Goal: Information Seeking & Learning: Learn about a topic

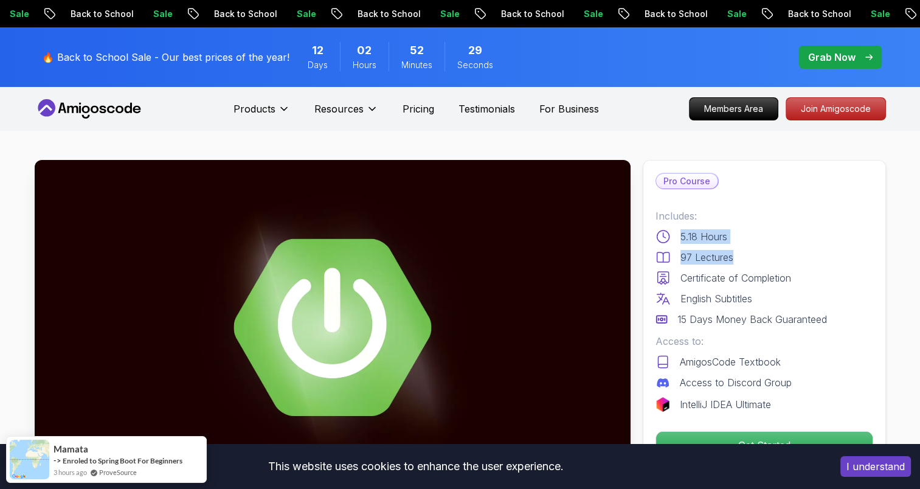
drag, startPoint x: 679, startPoint y: 236, endPoint x: 737, endPoint y: 252, distance: 59.4
click at [737, 252] on div "Includes: 5.18 Hours 97 Lectures Certificate of Completion English Subtitles 15…" at bounding box center [764, 267] width 218 height 118
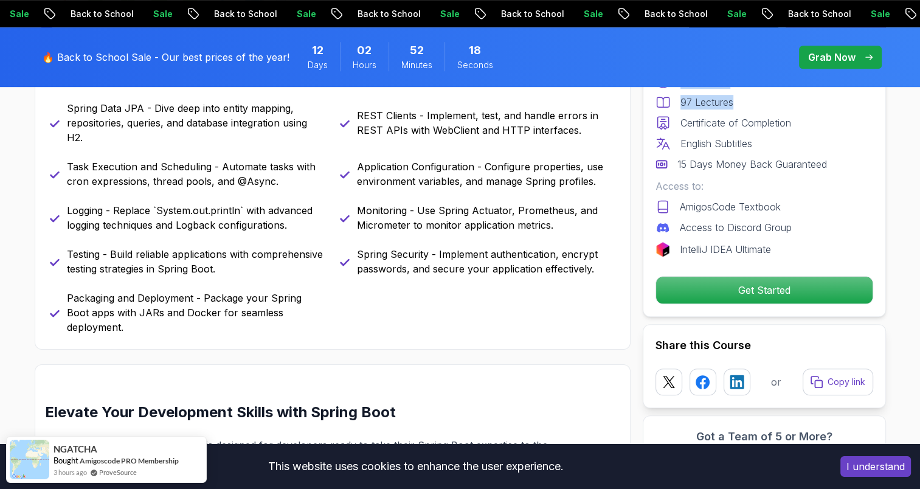
scroll to position [669, 0]
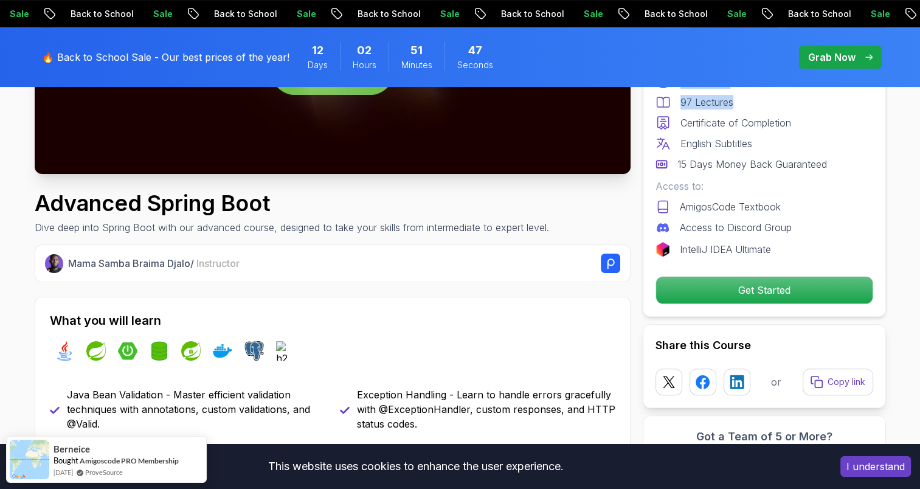
scroll to position [486, 0]
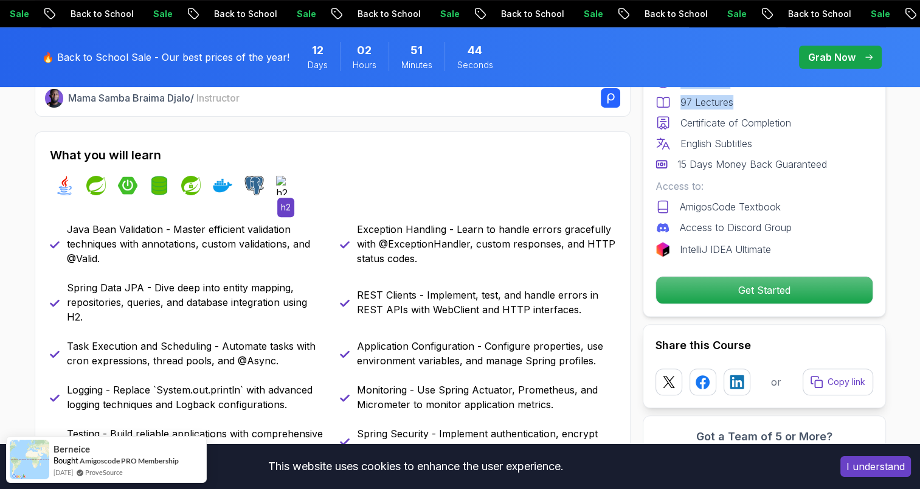
click at [283, 179] on img at bounding box center [285, 185] width 19 height 19
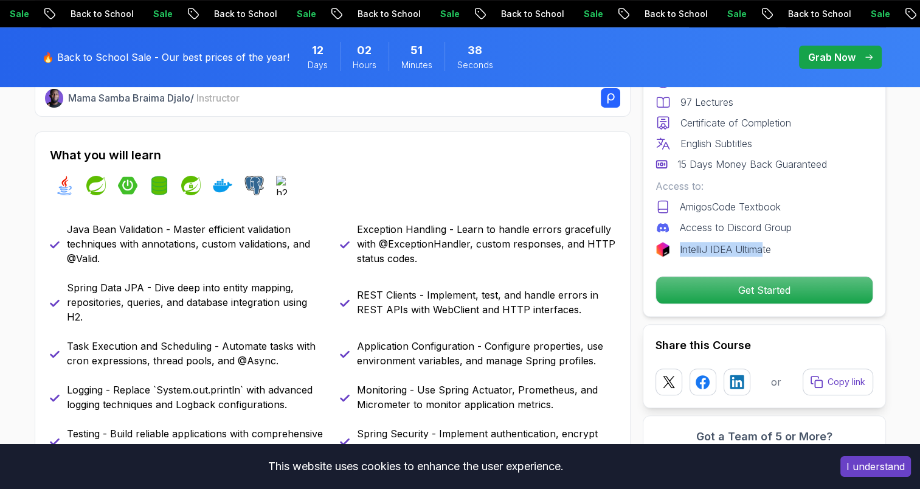
drag, startPoint x: 764, startPoint y: 246, endPoint x: 676, endPoint y: 247, distance: 87.5
click at [676, 247] on div "IntelliJ IDEA Ultimate" at bounding box center [764, 249] width 218 height 15
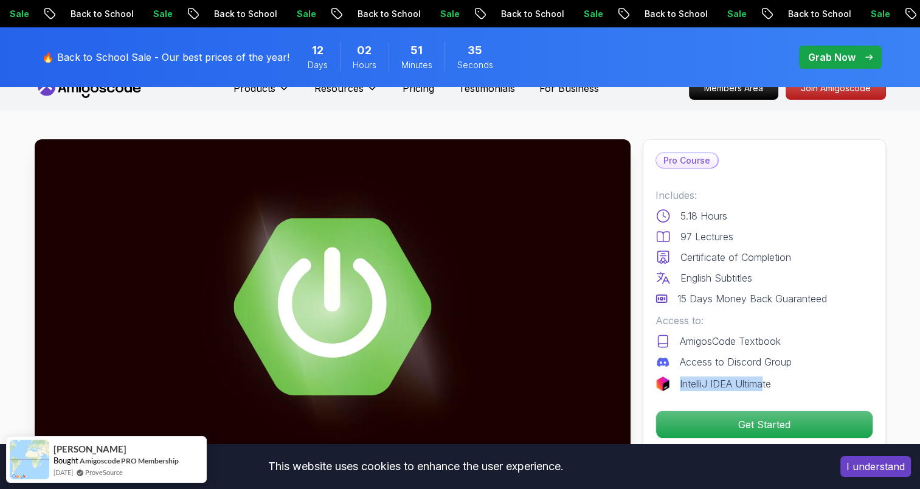
scroll to position [0, 0]
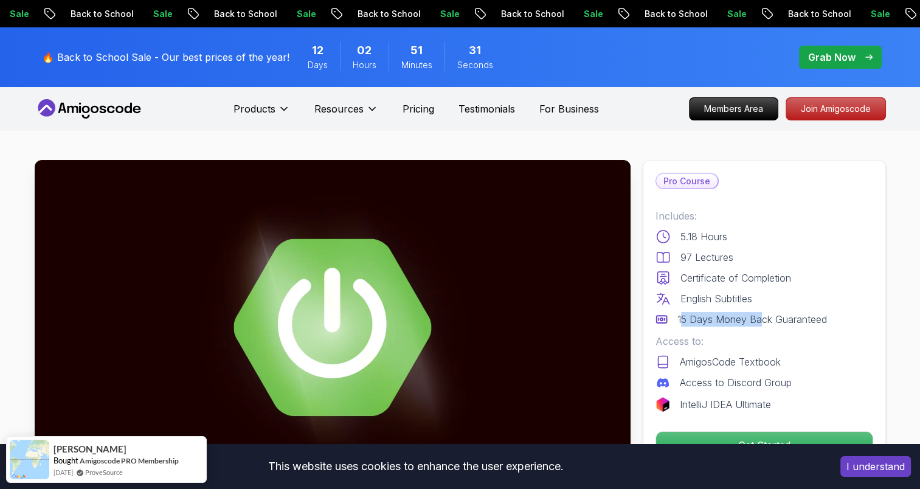
drag, startPoint x: 679, startPoint y: 317, endPoint x: 761, endPoint y: 307, distance: 83.3
click at [761, 307] on div "Includes: 5.18 Hours 97 Lectures Certificate of Completion English Subtitles 15…" at bounding box center [764, 267] width 218 height 118
drag, startPoint x: 761, startPoint y: 307, endPoint x: 715, endPoint y: 304, distance: 46.9
click at [717, 299] on p "English Subtitles" at bounding box center [716, 298] width 72 height 15
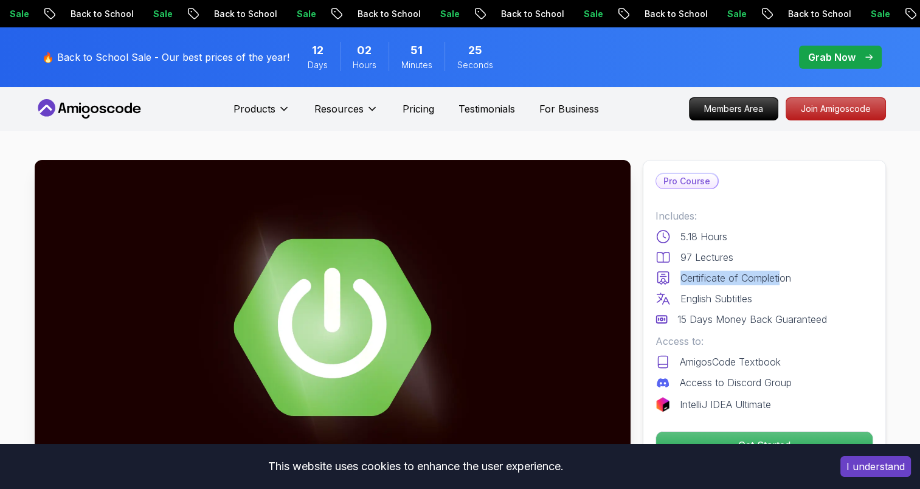
drag, startPoint x: 673, startPoint y: 276, endPoint x: 782, endPoint y: 275, distance: 109.4
click at [782, 275] on div "Certificate of Completion" at bounding box center [764, 277] width 218 height 15
